Goal: Contribute content: Add original content to the website for others to see

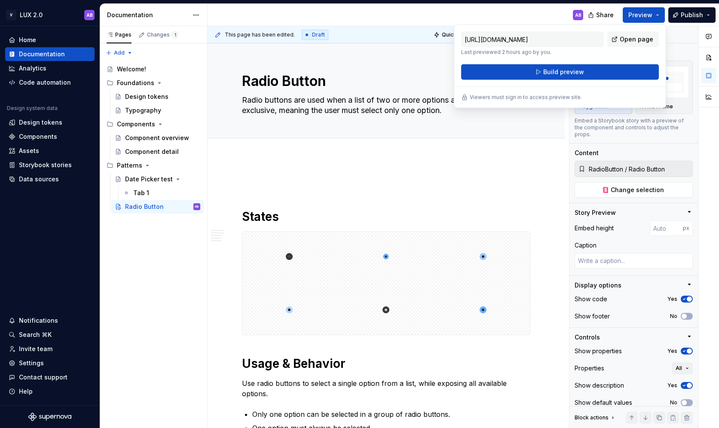
scroll to position [1130, 0]
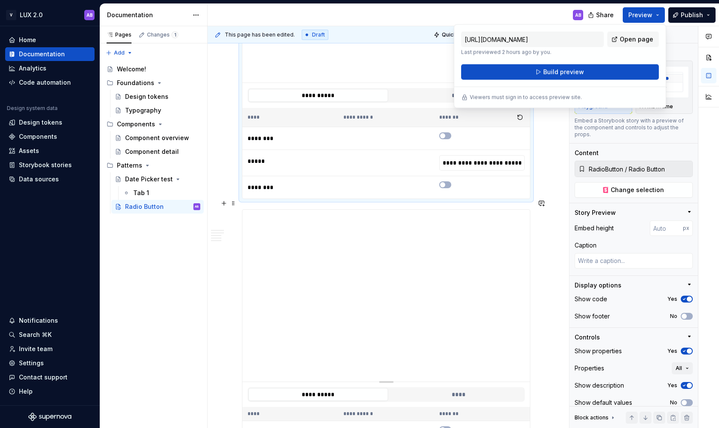
type input "DatePicker / Date Picker"
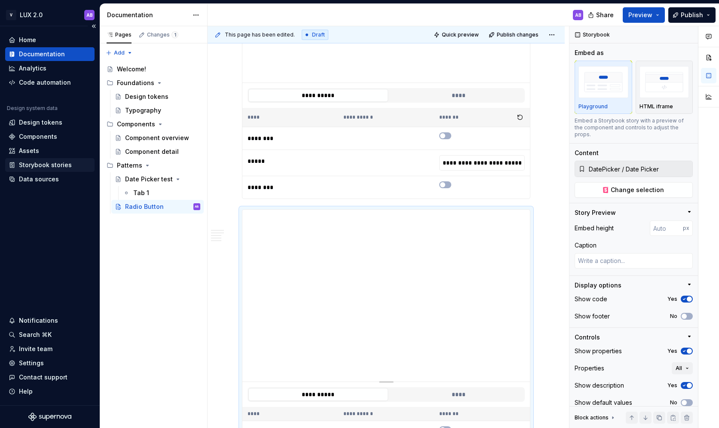
click at [33, 165] on div "Storybook stories" at bounding box center [45, 165] width 53 height 9
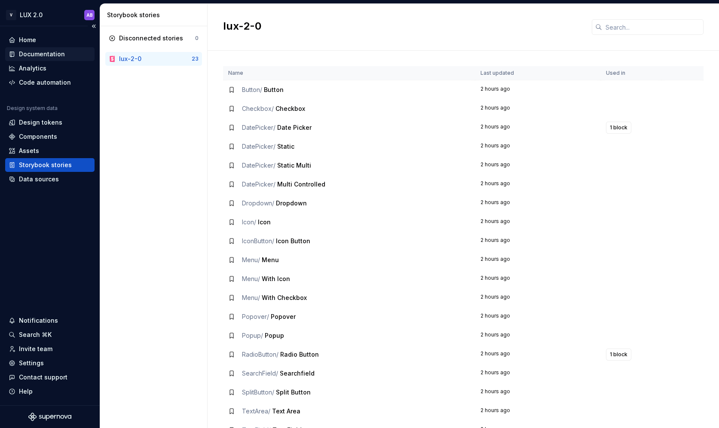
click at [51, 55] on div "Documentation" at bounding box center [42, 54] width 46 height 9
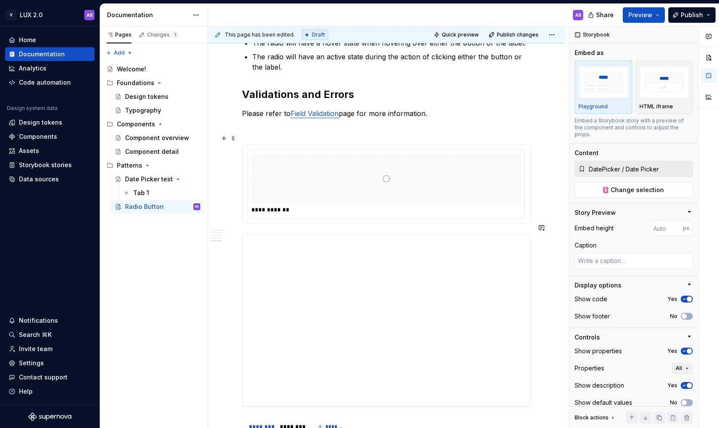
scroll to position [503, 0]
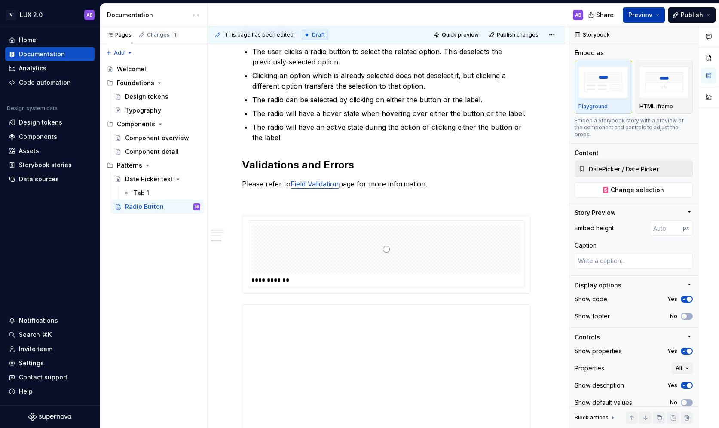
click at [655, 12] on button "Preview" at bounding box center [643, 14] width 42 height 15
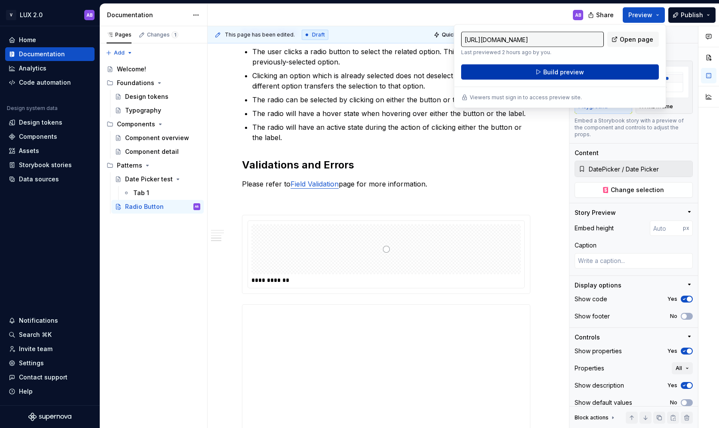
click at [600, 71] on button "Build preview" at bounding box center [560, 71] width 198 height 15
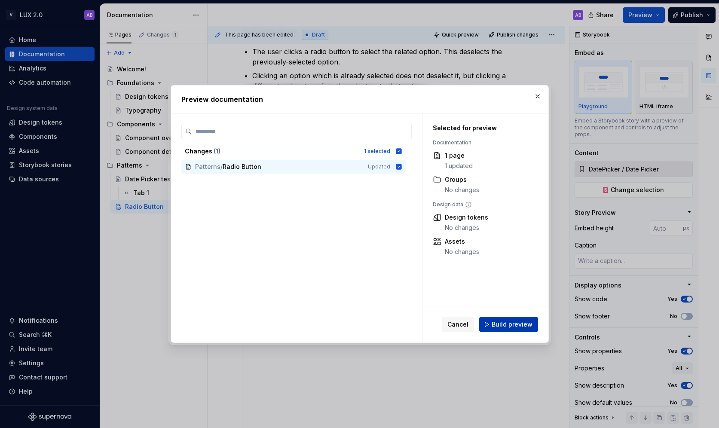
click at [496, 323] on span "Build preview" at bounding box center [511, 324] width 41 height 9
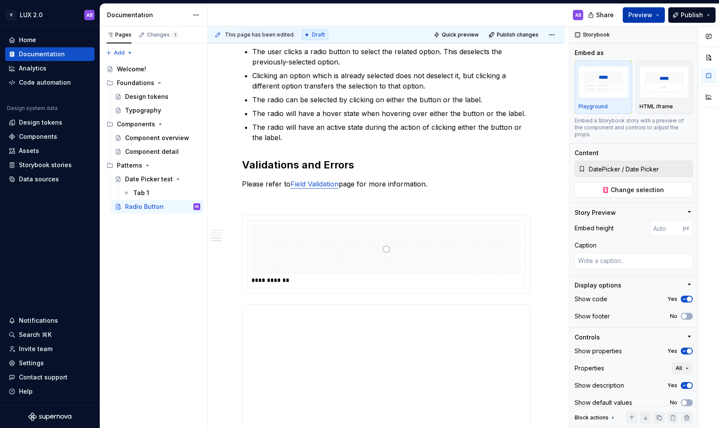
click at [655, 14] on button "Preview" at bounding box center [643, 14] width 42 height 15
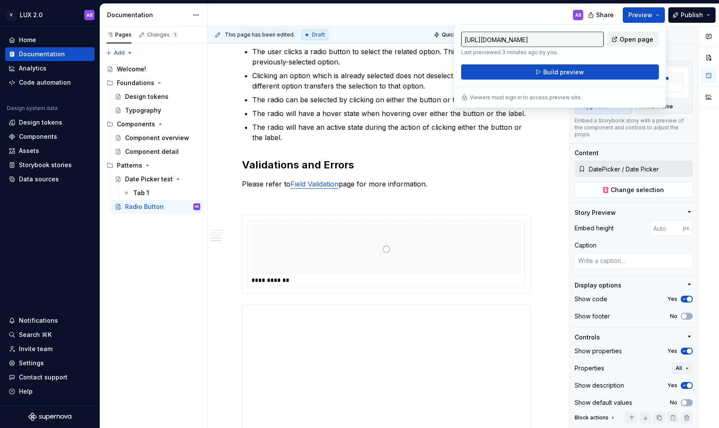
click at [630, 41] on span "Open page" at bounding box center [635, 39] width 33 height 9
click at [644, 37] on span "Open page" at bounding box center [635, 39] width 33 height 9
click at [160, 203] on div "Radio Button" at bounding box center [144, 206] width 39 height 9
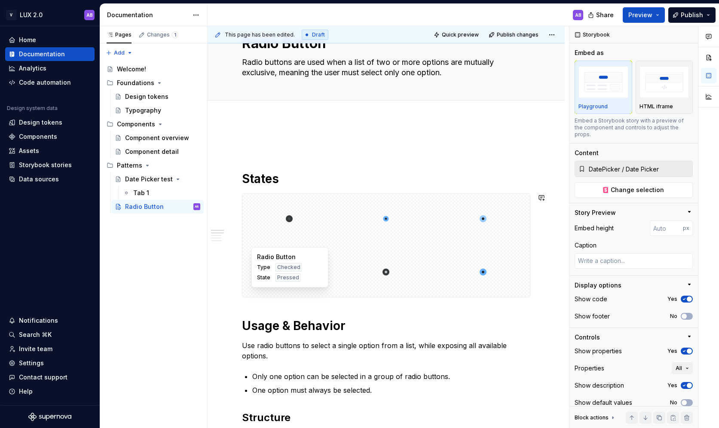
scroll to position [0, 0]
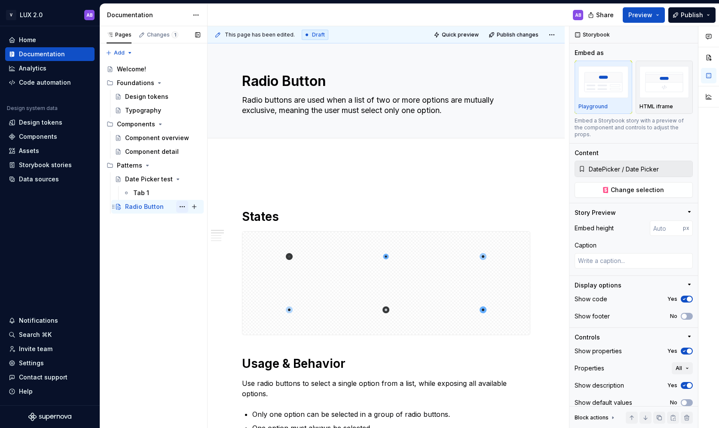
click at [182, 207] on button "Page tree" at bounding box center [182, 207] width 12 height 12
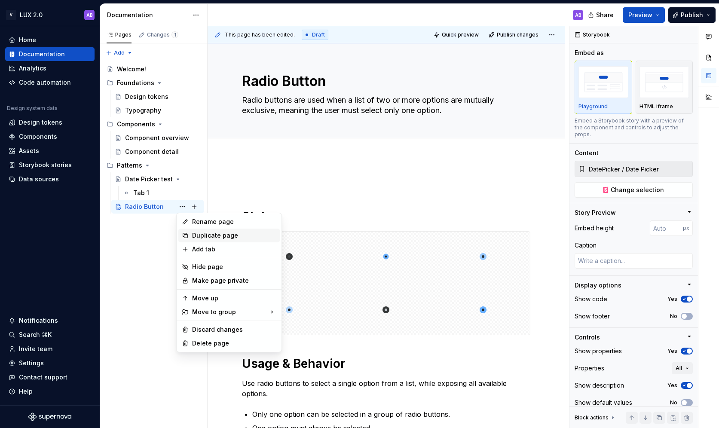
click at [200, 234] on div "Duplicate page" at bounding box center [234, 235] width 84 height 9
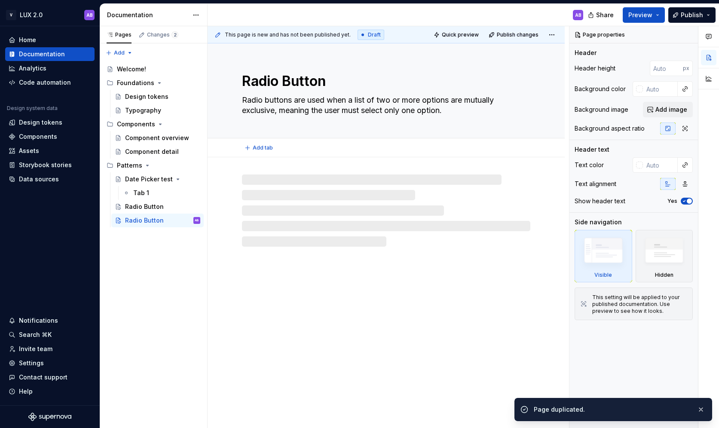
click at [320, 81] on textarea "Radio Button" at bounding box center [384, 81] width 288 height 21
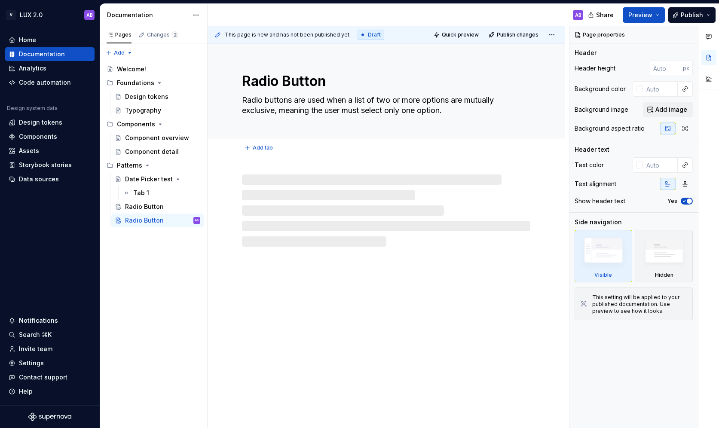
click at [330, 81] on textarea "Radio Button" at bounding box center [384, 81] width 288 height 21
click at [148, 221] on div "Radio Button" at bounding box center [144, 220] width 39 height 9
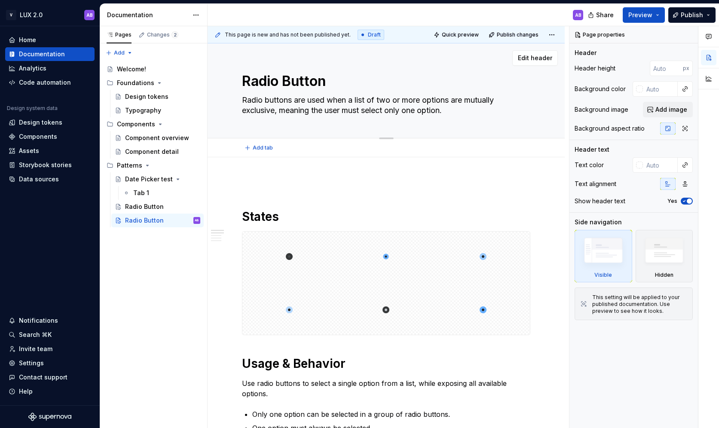
click at [320, 80] on textarea "Radio Button" at bounding box center [384, 81] width 288 height 21
click at [536, 59] on span "Edit header" at bounding box center [535, 58] width 34 height 9
click at [545, 59] on span "Edit header" at bounding box center [535, 58] width 34 height 9
click at [338, 85] on textarea "Radio Button" at bounding box center [384, 81] width 288 height 21
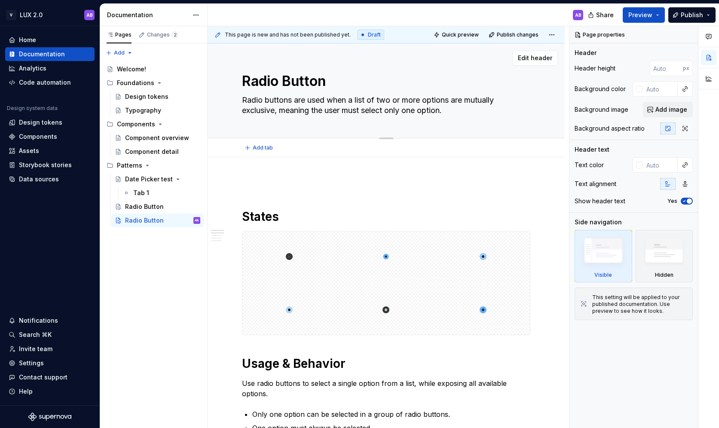
type textarea "*"
type textarea "Radio Button"
type textarea "*"
type textarea "Radio Button )"
type textarea "*"
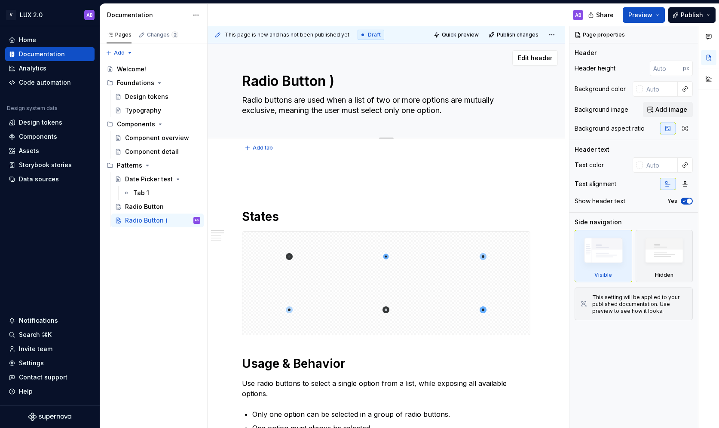
type textarea "Radio Button )מ"
type textarea "*"
type textarea "Radio Button )"
type textarea "*"
type textarea "Radio Button"
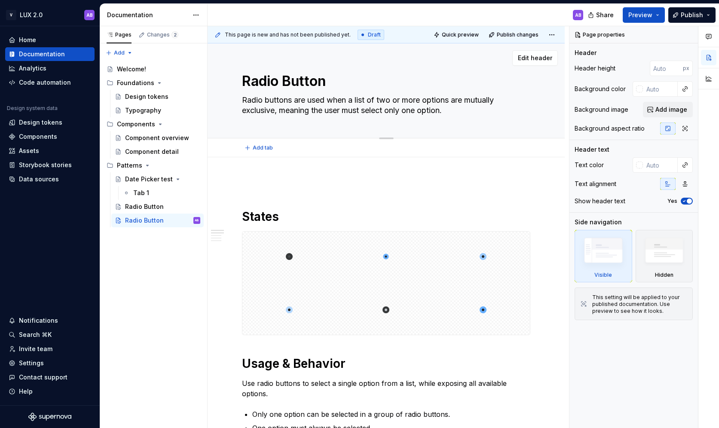
type textarea "*"
type textarea "Radio Button ("
type textarea "*"
type textarea "Radio Button (n"
type textarea "*"
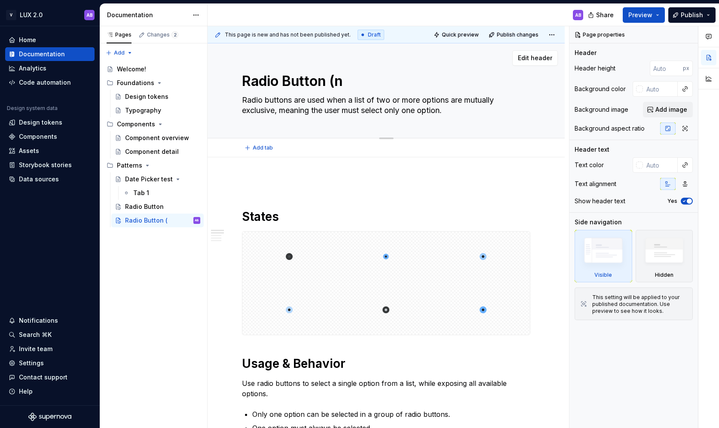
type textarea "Radio Button (ne"
type textarea "*"
type textarea "Radio Button (new"
type textarea "*"
type textarea "Radio Button (new"
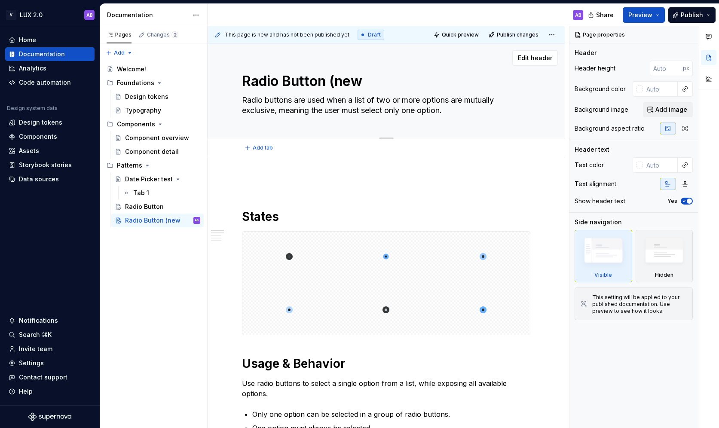
type textarea "*"
type textarea "Radio Button (new a"
type textarea "*"
type textarea "Radio Button (new ap"
type textarea "*"
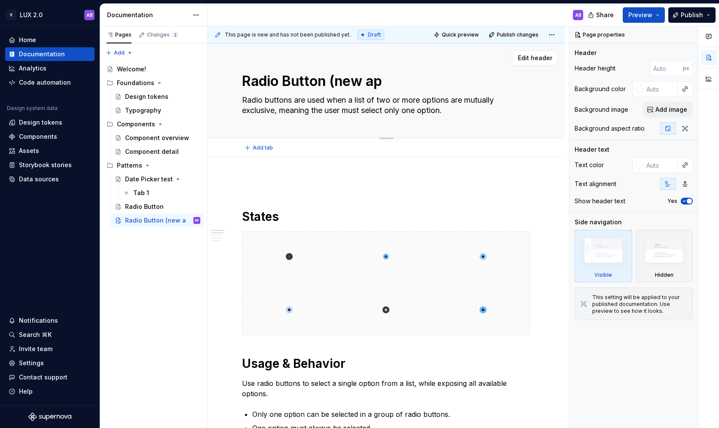
type textarea "Radio Button (new app"
type textarea "*"
type textarea "Radio Button (new appr"
type textarea "*"
type textarea "Radio Button (new appro"
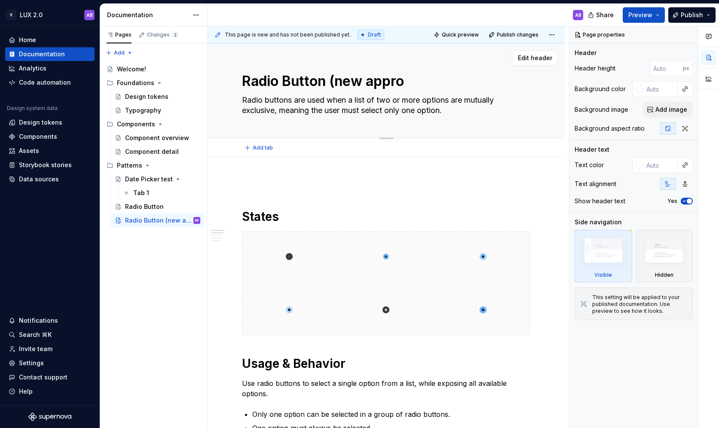
type textarea "*"
type textarea "Radio Button (new approa"
type textarea "*"
type textarea "Radio Button (new approac"
type textarea "*"
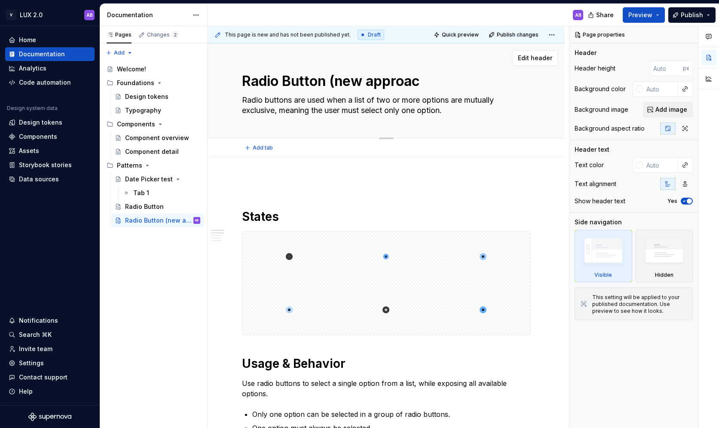
type textarea "Radio Button (new approach"
type textarea "*"
type textarea "Radio Button (new approach)"
type textarea "*"
type textarea "Radio Button (new approach"
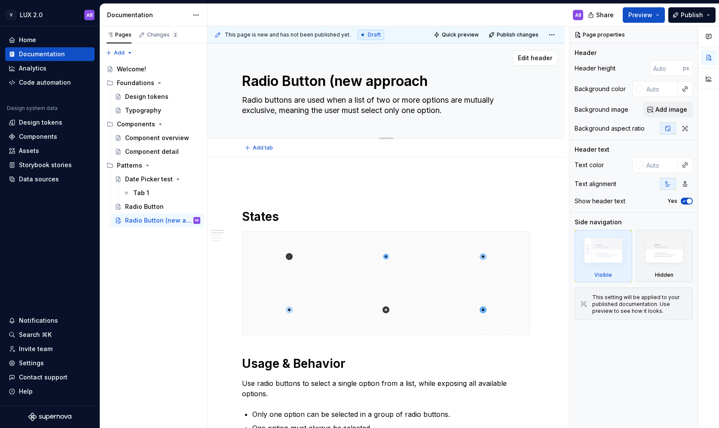
type textarea "*"
type textarea "Radio Button (new"
type textarea "*"
type textarea "Radio Button (new"
type textarea "*"
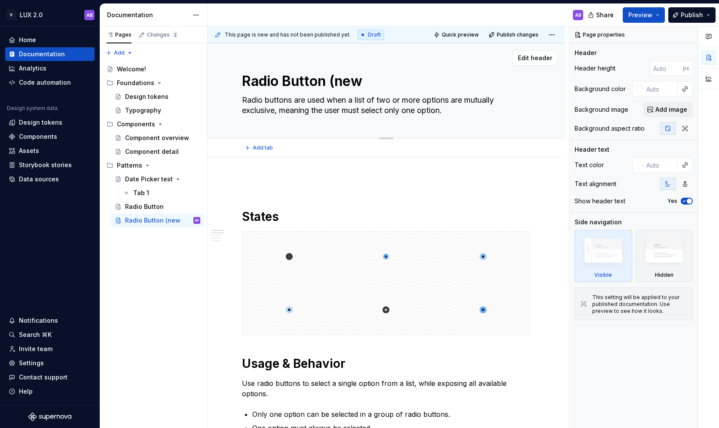
type textarea "Radio Button (ne"
type textarea "*"
type textarea "Radio Button (n"
type textarea "*"
type textarea "Radio Button ("
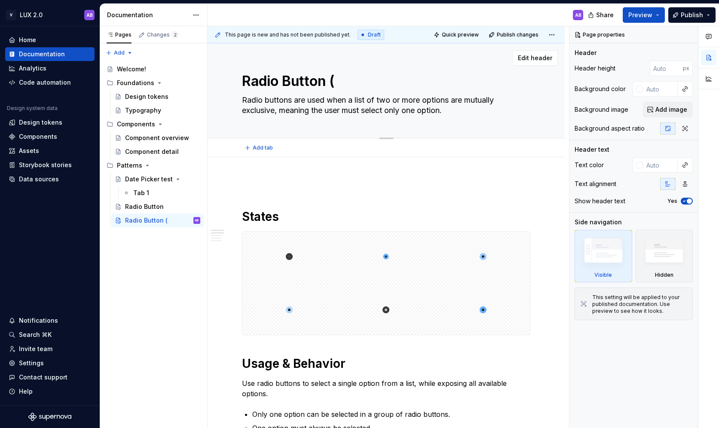
type textarea "*"
type textarea "Radio Button (L"
type textarea "*"
type textarea "Radio Button (Le"
type textarea "*"
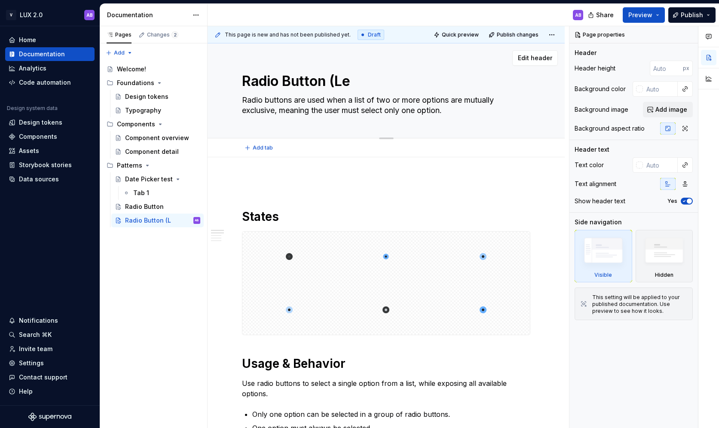
type textarea "Radio Button (Lea"
type textarea "*"
type textarea "Radio Button (Lean"
type textarea "*"
type textarea "Radio Button (Lean"
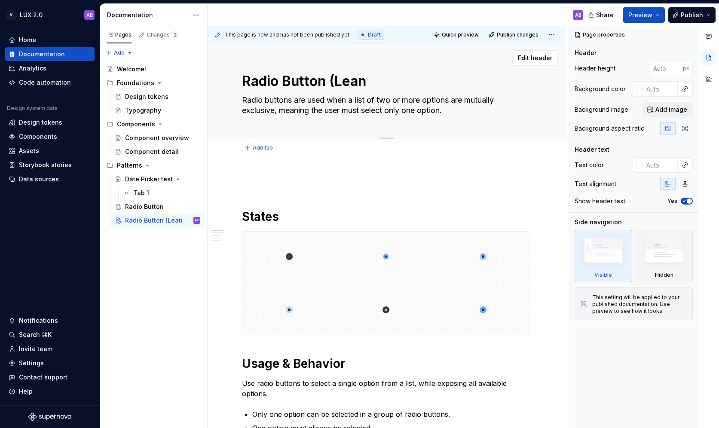
type textarea "*"
type textarea "Radio Button (Lean a"
type textarea "*"
type textarea "Radio Button (Lean ap"
type textarea "*"
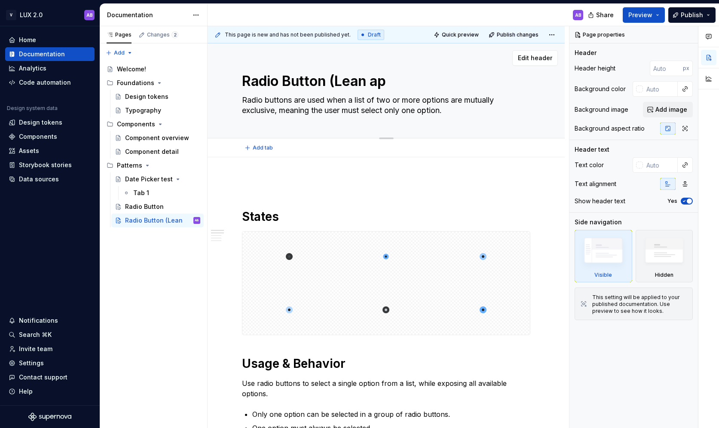
type textarea "Radio Button (Lean app"
type textarea "*"
type textarea "Radio Button (Lean appr"
type textarea "*"
type textarea "Radio Button (Lean appro"
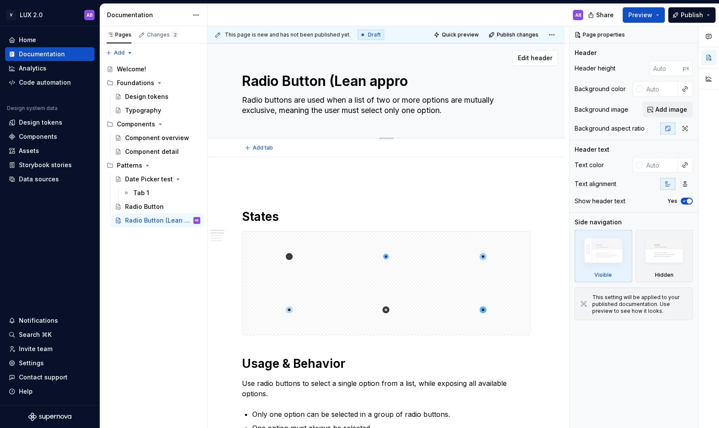
type textarea "*"
type textarea "Radio Button (Lean approa"
type textarea "*"
type textarea "Radio Button (Lean approac"
type textarea "*"
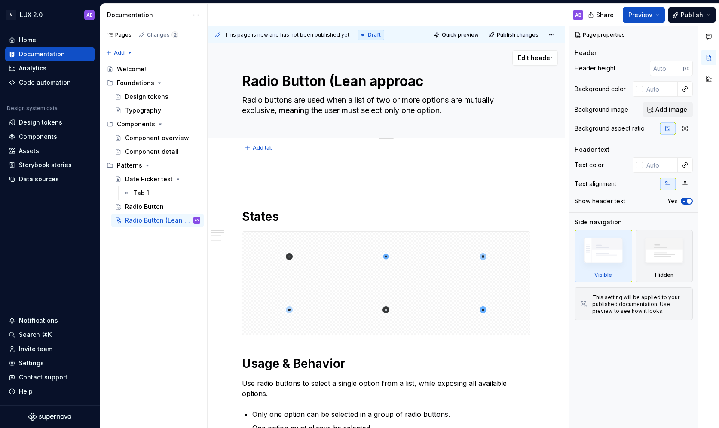
type textarea "Radio Button (Lean approach"
type textarea "*"
type textarea "Radio Button (Lean approach)"
type textarea "*"
type textarea "Radio Button (lean approach)"
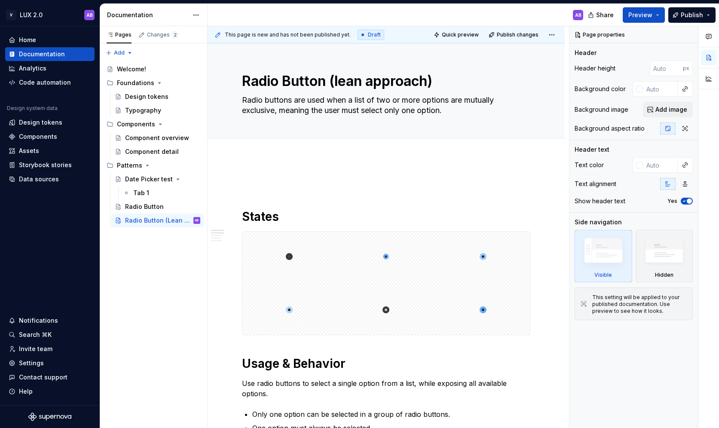
type textarea "*"
type textarea "Radio Button (lean approach)"
click at [398, 151] on div "Add tab" at bounding box center [386, 148] width 288 height 12
click at [94, 28] on button "Collapse sidebar" at bounding box center [94, 26] width 12 height 12
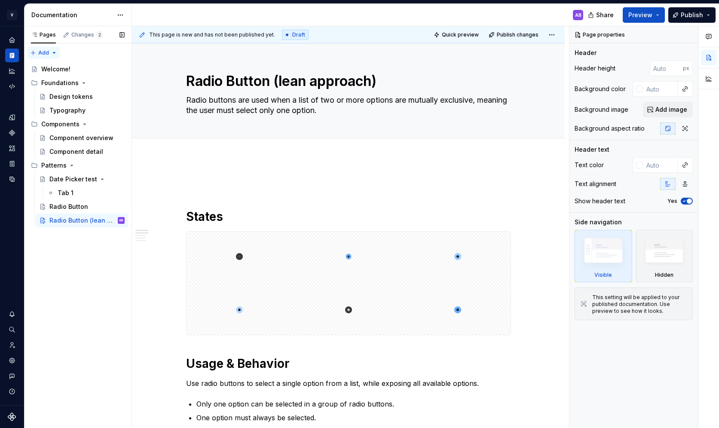
type textarea "*"
